Goal: Task Accomplishment & Management: Complete application form

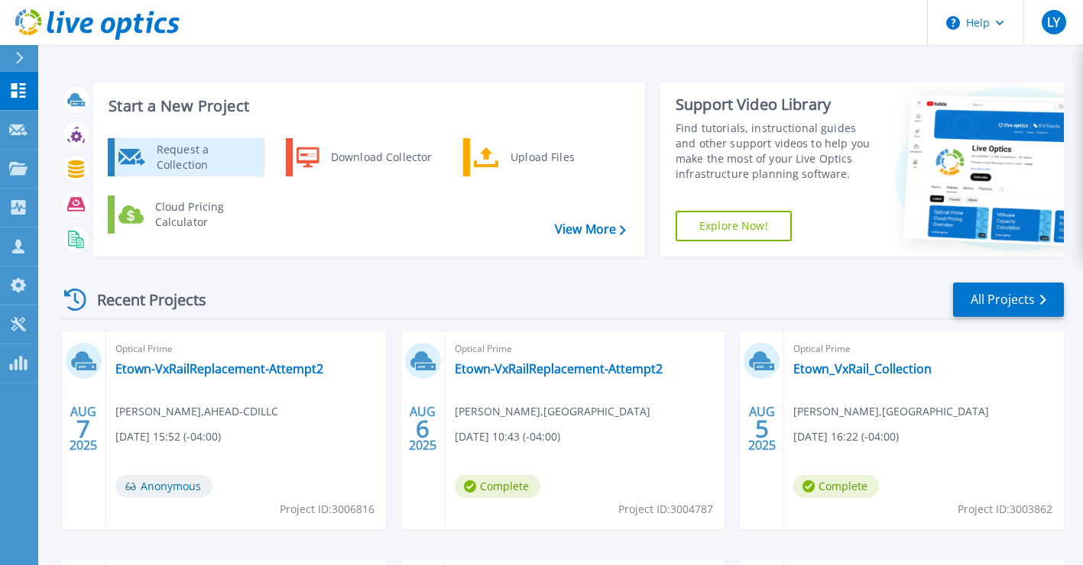
click at [206, 149] on div "Request a Collection" at bounding box center [205, 157] width 112 height 31
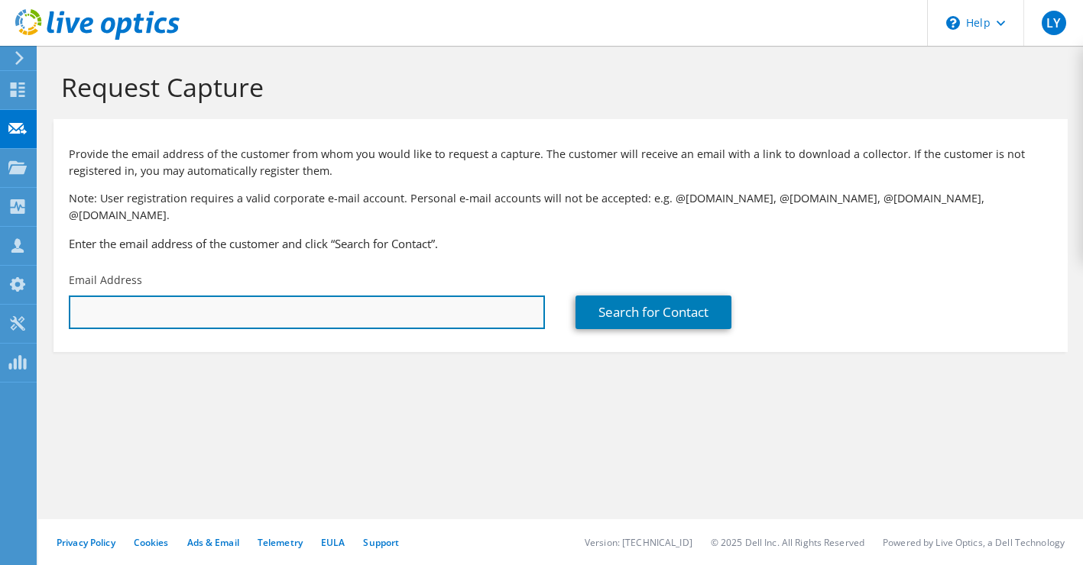
click at [193, 303] on input "text" at bounding box center [307, 313] width 476 height 34
paste input "[EMAIL_ADDRESS][DOMAIN_NAME]"
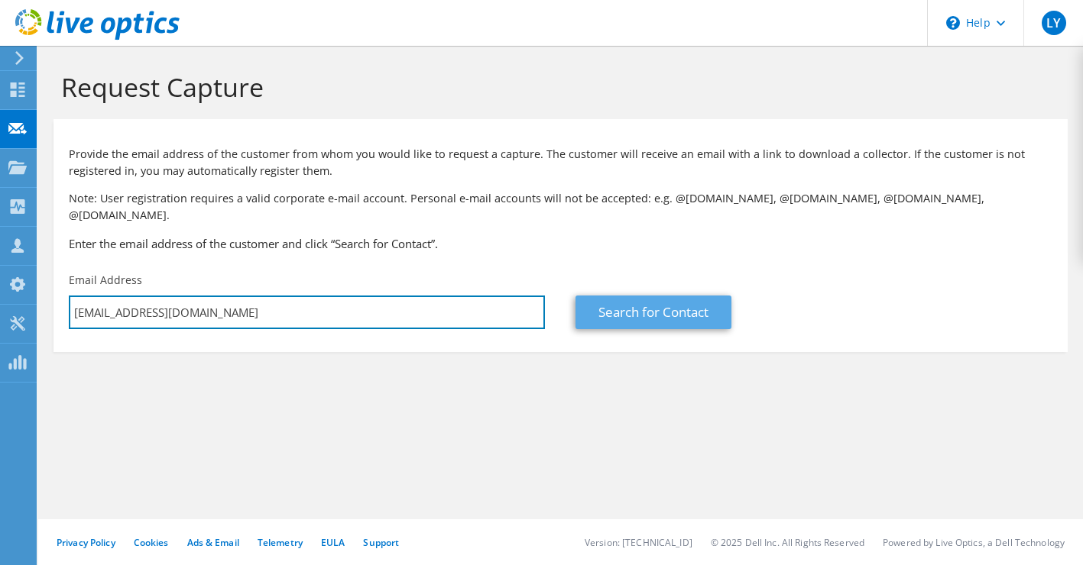
type input "[EMAIL_ADDRESS][DOMAIN_NAME]"
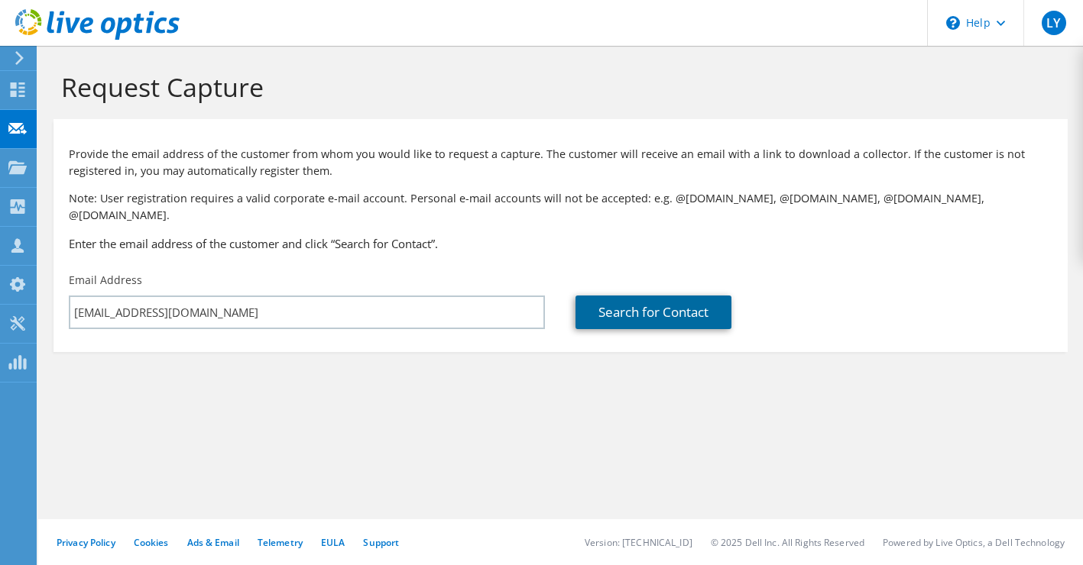
click at [685, 296] on link "Search for Contact" at bounding box center [653, 313] width 156 height 34
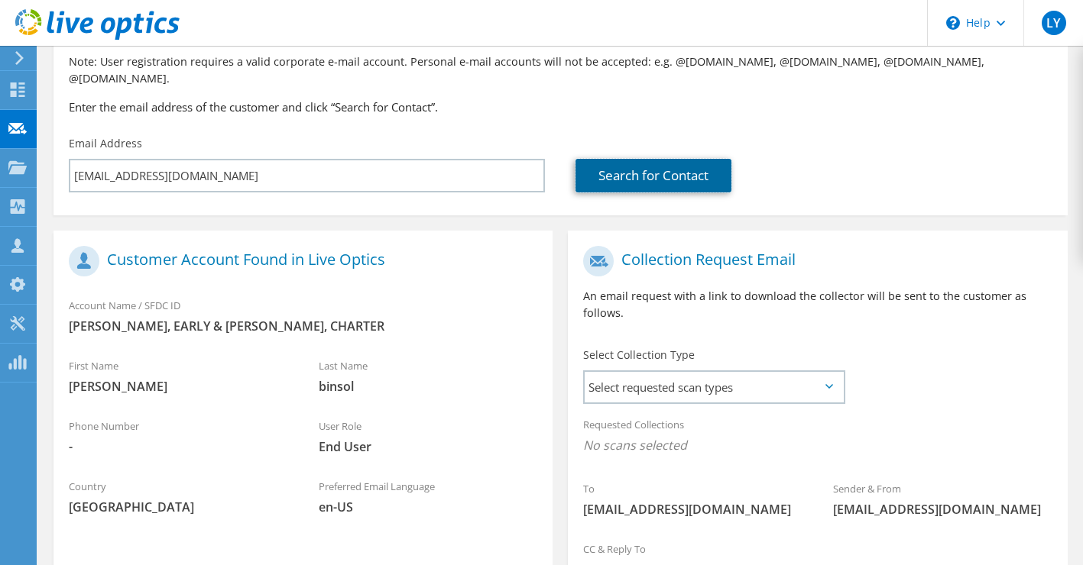
scroll to position [138, 0]
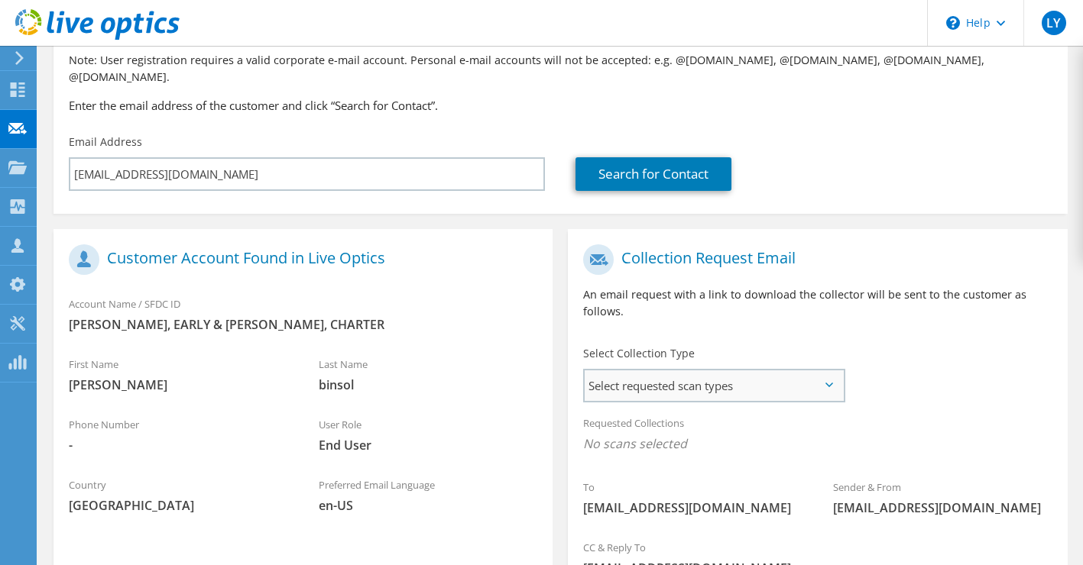
click at [717, 371] on span "Select requested scan types" at bounding box center [713, 386] width 258 height 31
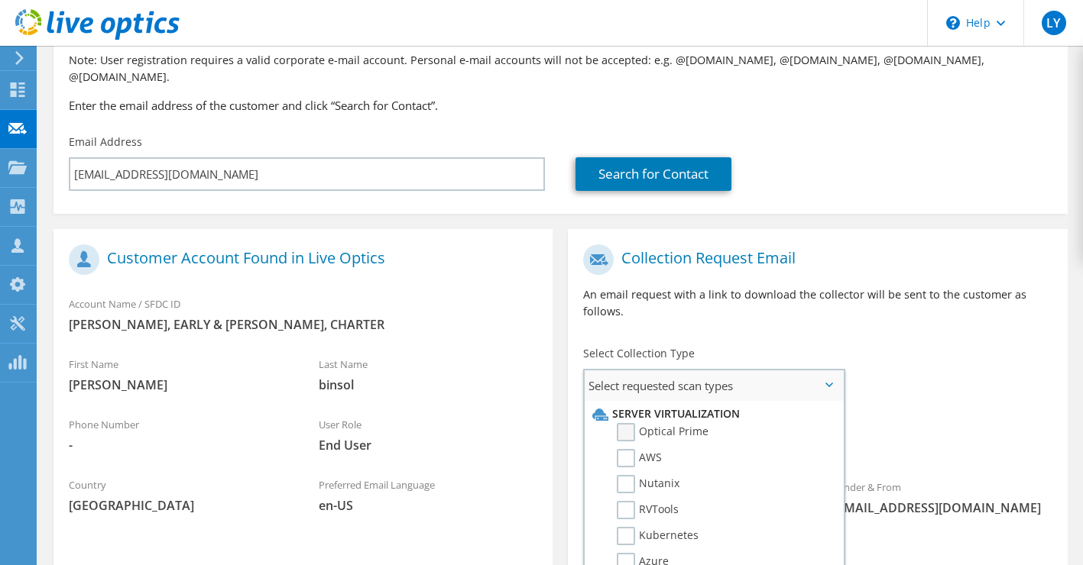
click at [628, 423] on label "Optical Prime" at bounding box center [663, 432] width 92 height 18
click at [0, 0] on input "Optical Prime" at bounding box center [0, 0] width 0 height 0
click at [811, 371] on span "Select requested scan types" at bounding box center [713, 386] width 258 height 31
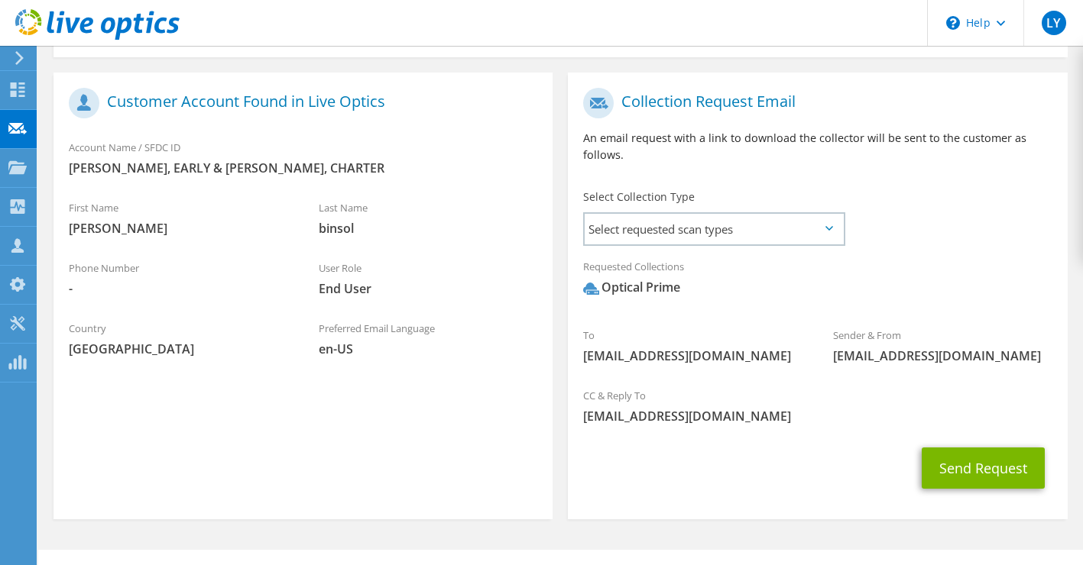
scroll to position [298, 0]
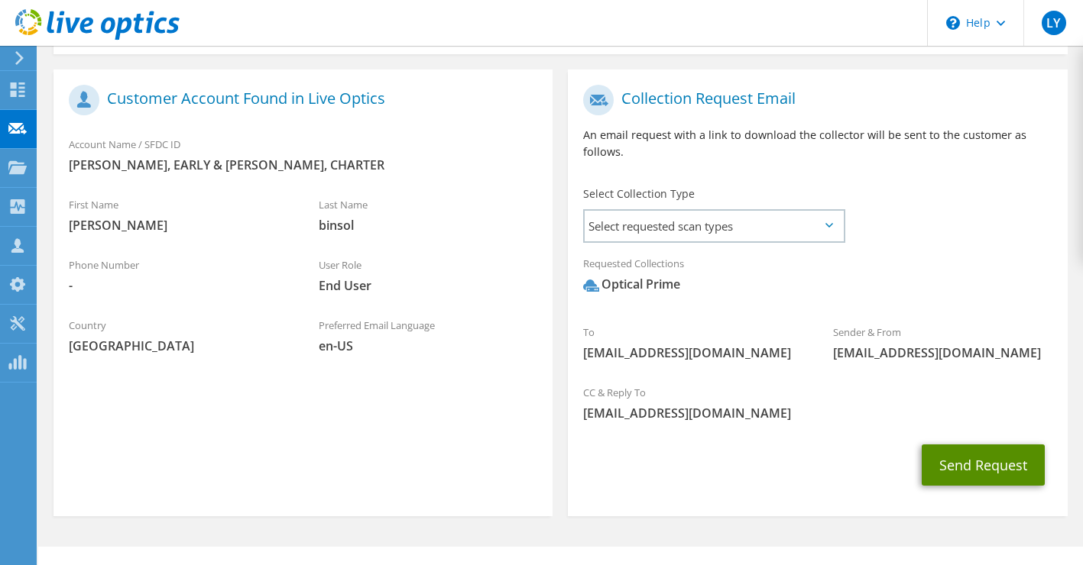
click at [994, 451] on button "Send Request" at bounding box center [982, 465] width 123 height 41
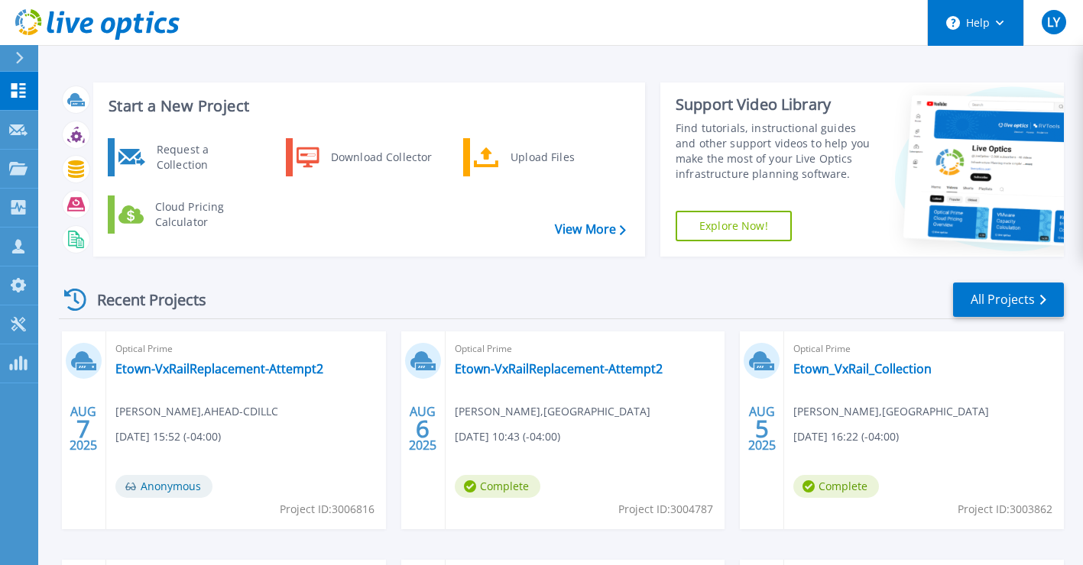
click at [979, 28] on button "Help" at bounding box center [976, 23] width 96 height 46
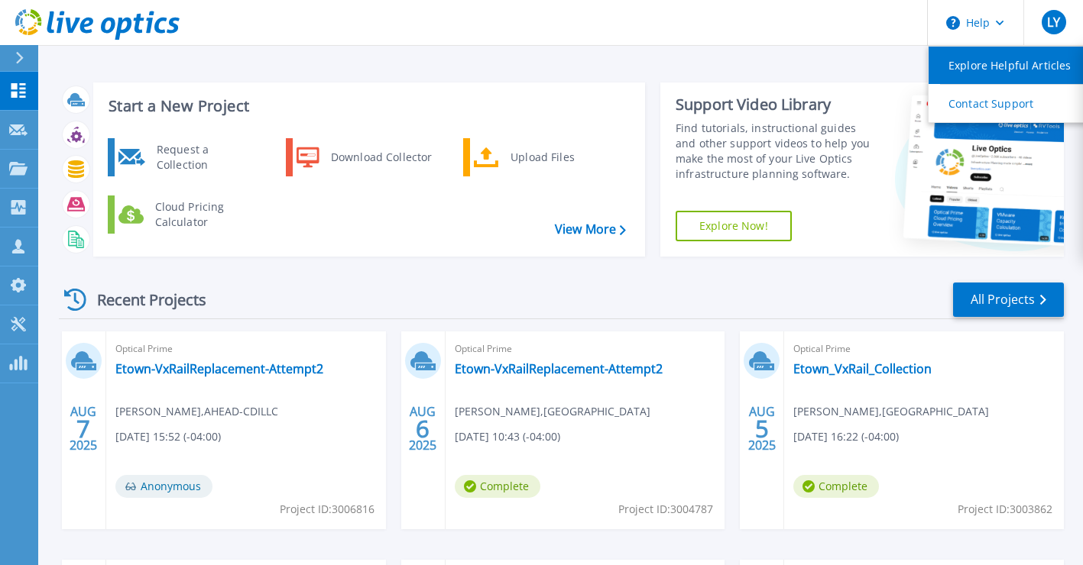
click at [993, 71] on link "Explore Helpful Articles" at bounding box center [1013, 65] width 170 height 37
